Goal: Task Accomplishment & Management: Manage account settings

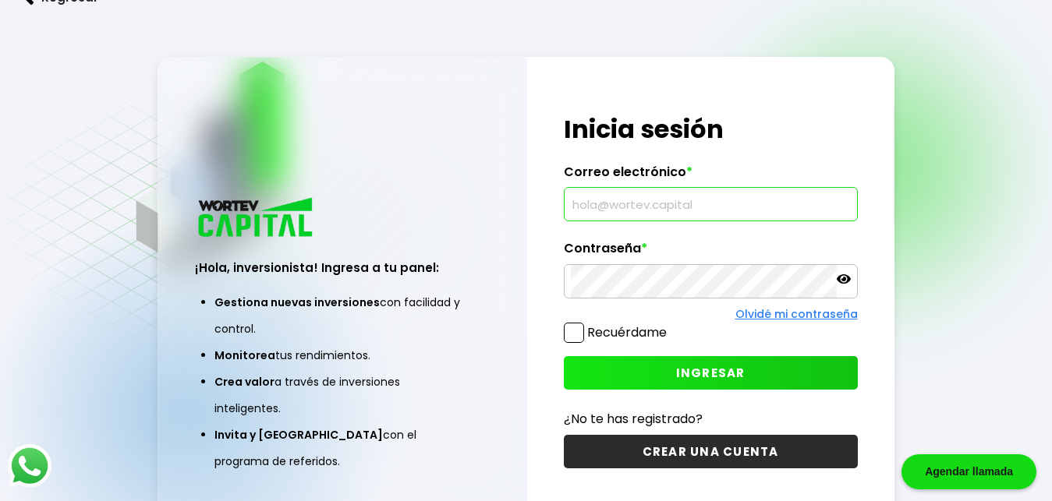
click at [635, 207] on input "text" at bounding box center [711, 204] width 280 height 33
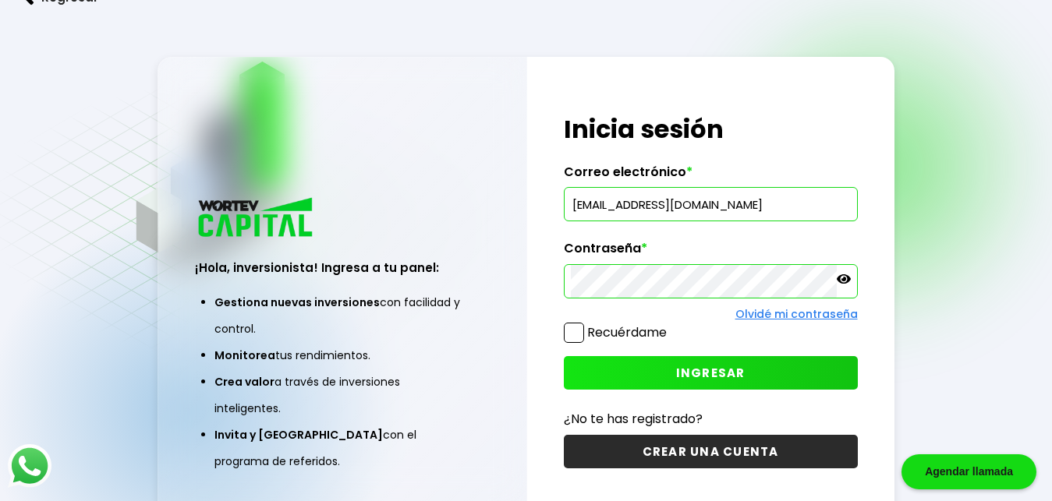
type input "[EMAIL_ADDRESS][DOMAIN_NAME]"
click at [574, 338] on span at bounding box center [574, 333] width 20 height 20
click at [670, 325] on input "Recuérdame" at bounding box center [670, 325] width 0 height 0
click at [639, 375] on button "INGRESAR" at bounding box center [711, 373] width 294 height 34
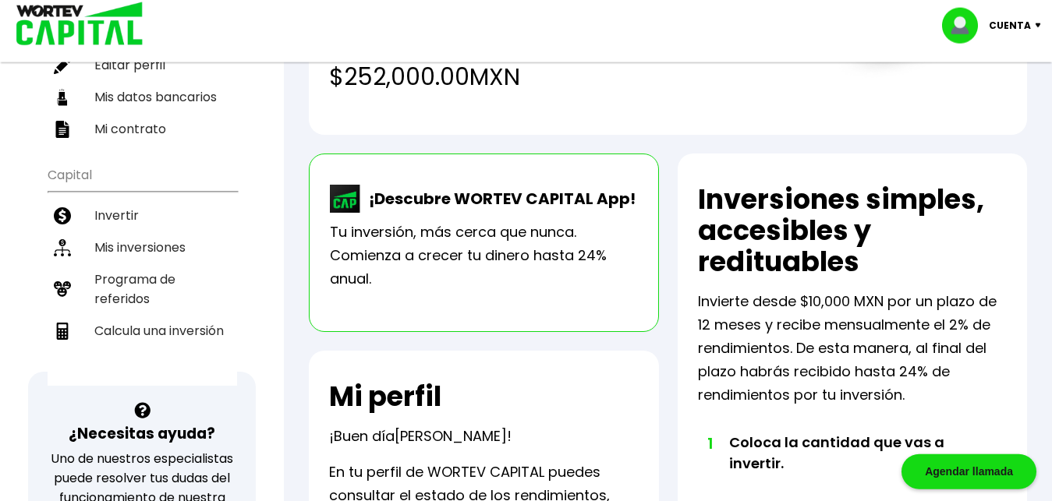
scroll to position [111, 0]
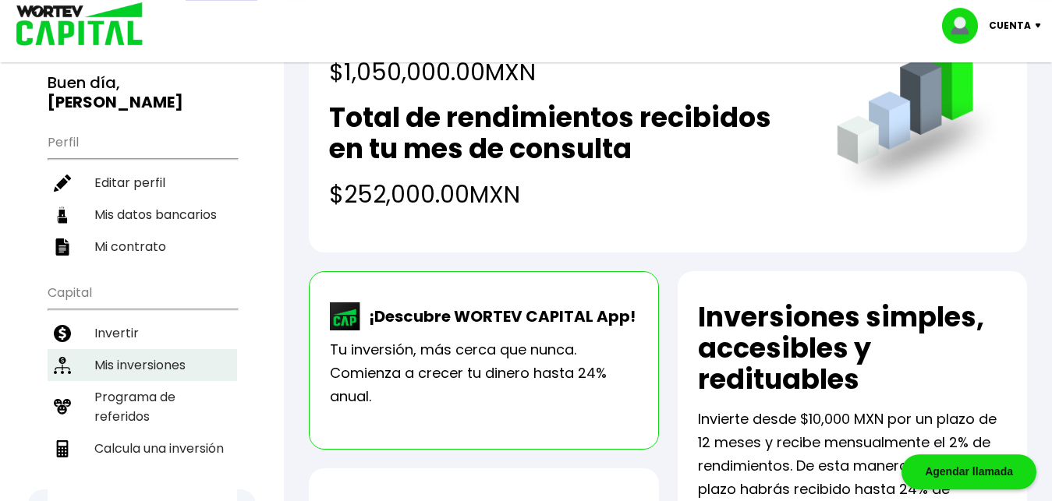
click at [159, 349] on li "Mis inversiones" at bounding box center [142, 365] width 189 height 32
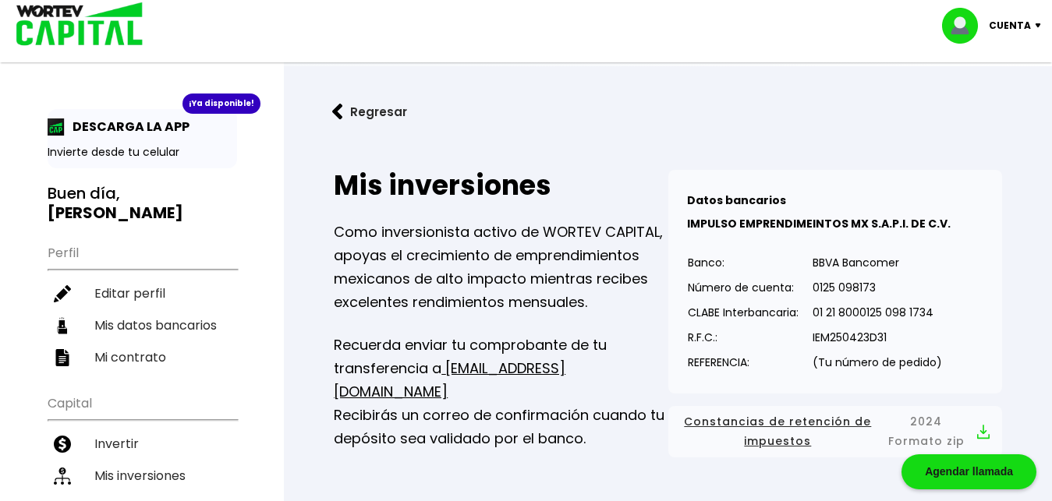
click at [1034, 23] on img at bounding box center [1041, 25] width 21 height 5
click at [988, 99] on li "Cerrar sesión" at bounding box center [993, 104] width 125 height 32
